Goal: Task Accomplishment & Management: Complete application form

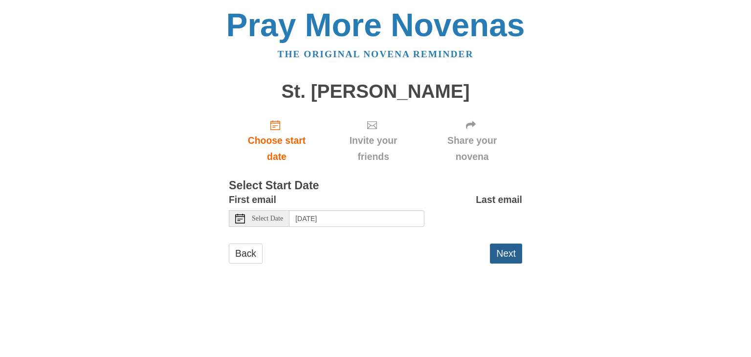
click at [508, 252] on button "Next" at bounding box center [506, 253] width 32 height 20
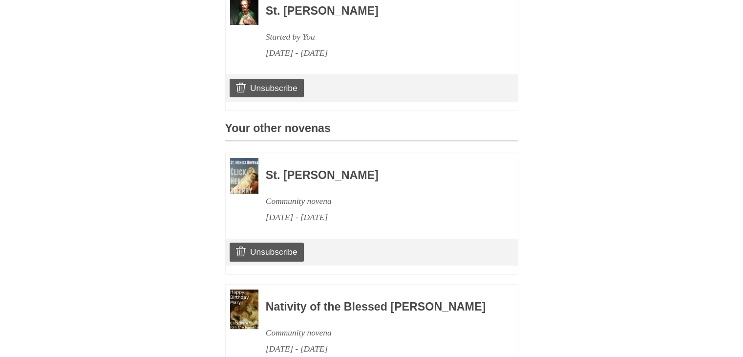
scroll to position [342, 0]
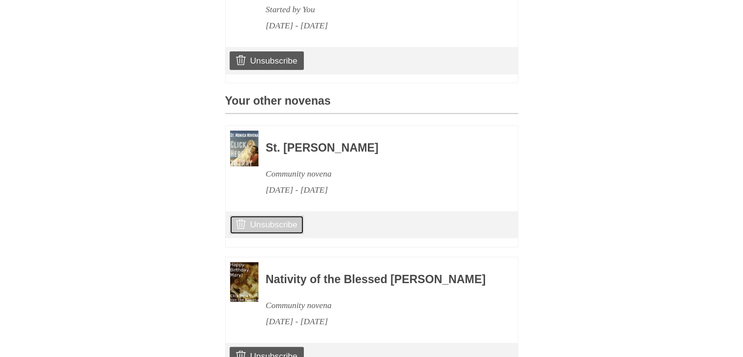
click at [281, 234] on link "Unsubscribe" at bounding box center [267, 224] width 74 height 19
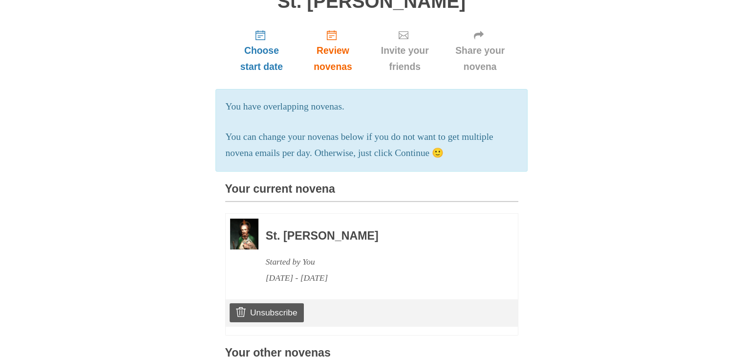
scroll to position [119, 0]
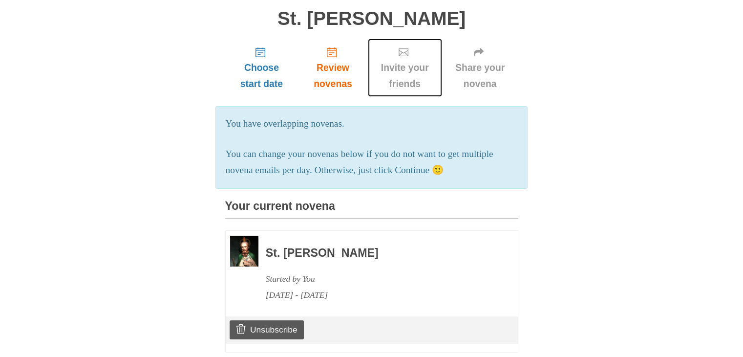
click at [404, 65] on span "Invite your friends" at bounding box center [405, 76] width 55 height 32
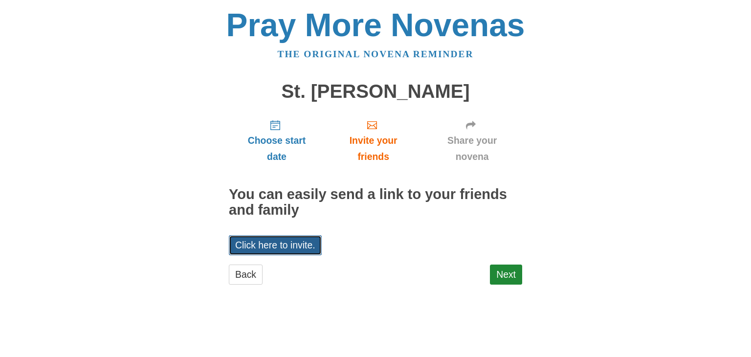
click at [297, 245] on link "Click here to invite." at bounding box center [275, 245] width 93 height 20
click at [514, 278] on link "Next" at bounding box center [506, 274] width 32 height 20
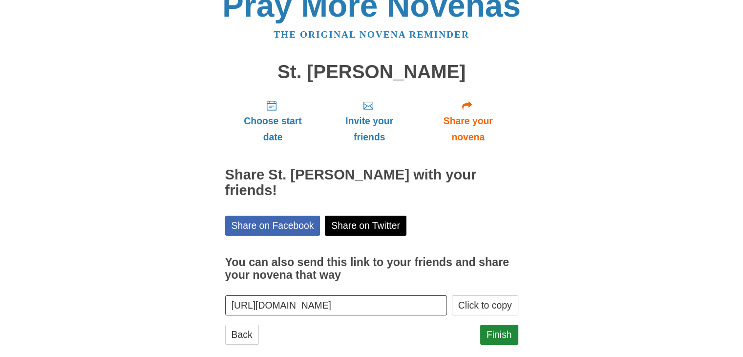
scroll to position [20, 0]
click at [488, 295] on button "Click to copy" at bounding box center [485, 305] width 66 height 20
